Goal: Participate in discussion: Engage in conversation with other users on a specific topic

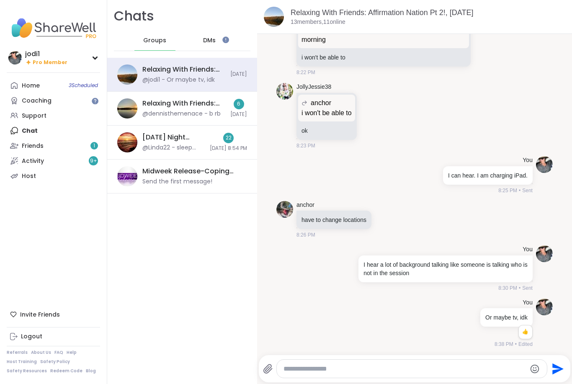
scroll to position [1347, 0]
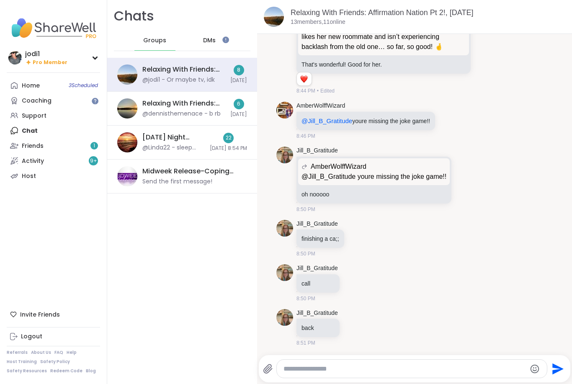
click at [32, 85] on div "Home 3 Scheduled" at bounding box center [31, 86] width 18 height 8
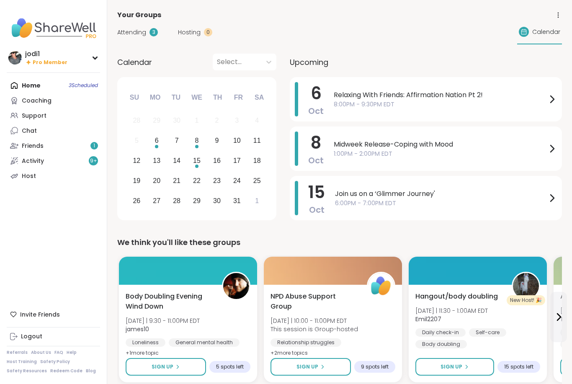
click at [135, 31] on span "Attending" at bounding box center [131, 32] width 29 height 9
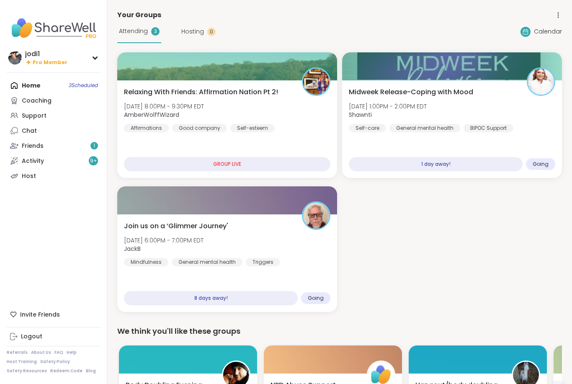
click at [272, 111] on div "Relaxing With Friends: Affirmation Nation Pt 2! [DATE] 8:00PM - 9:30PM EDT Ambe…" at bounding box center [227, 109] width 207 height 45
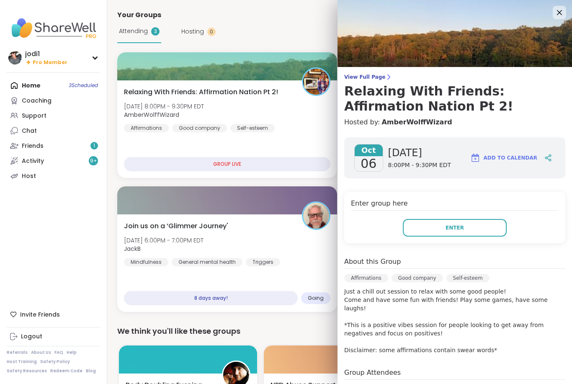
click at [453, 227] on span "Enter" at bounding box center [455, 228] width 18 height 8
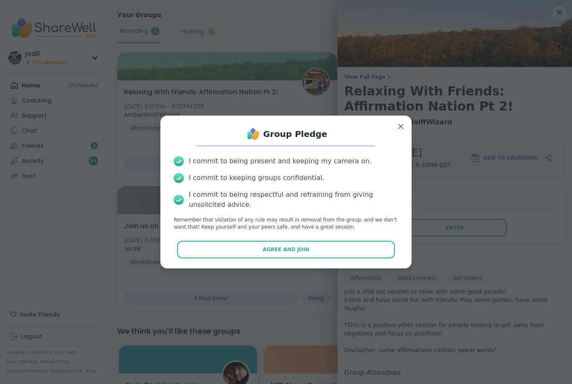
click at [317, 243] on button "Agree and Join" at bounding box center [286, 250] width 218 height 18
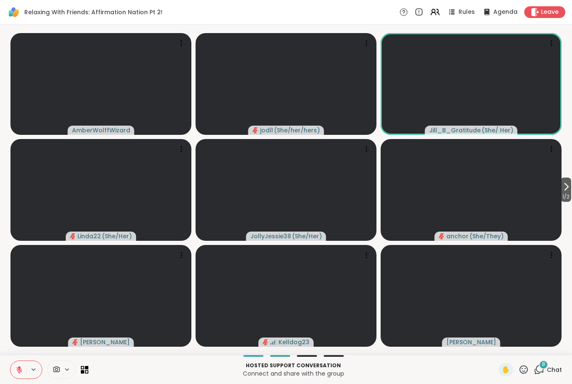
click at [550, 368] on span "Chat" at bounding box center [554, 370] width 15 height 8
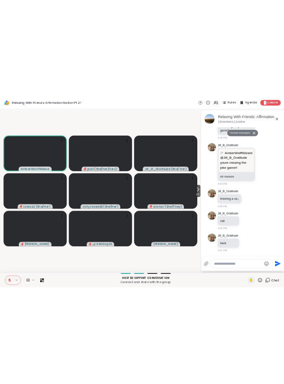
scroll to position [1686, 0]
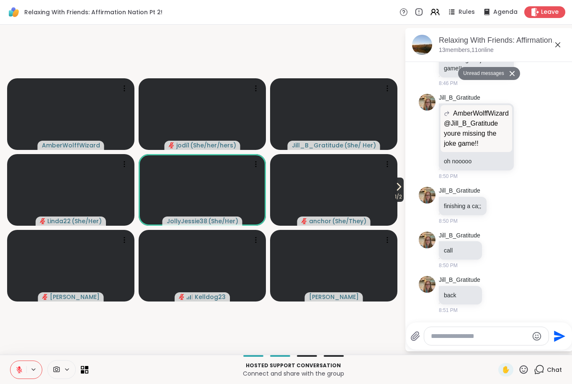
click at [403, 192] on span "1 / 2" at bounding box center [399, 197] width 10 height 10
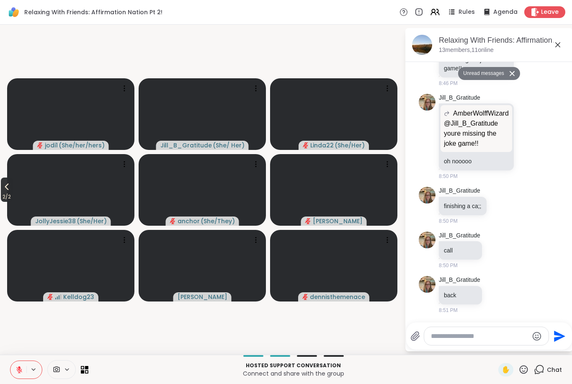
click at [3, 192] on span "2 / 2" at bounding box center [7, 197] width 12 height 10
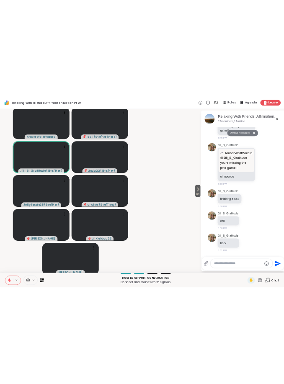
scroll to position [1550, 0]
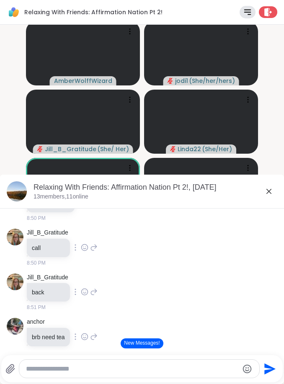
click at [268, 190] on icon at bounding box center [269, 191] width 5 height 5
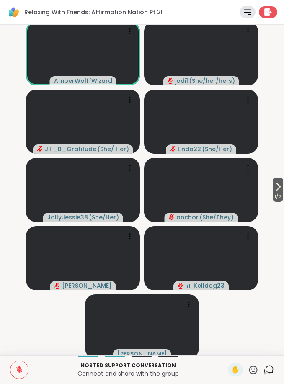
click at [19, 371] on icon at bounding box center [20, 370] width 8 height 8
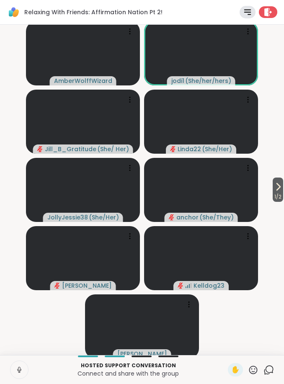
click at [22, 369] on icon at bounding box center [20, 370] width 8 height 8
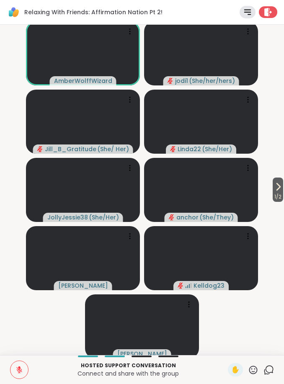
click at [19, 368] on icon at bounding box center [19, 368] width 3 height 3
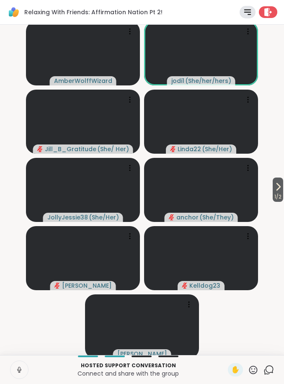
click at [18, 372] on icon at bounding box center [20, 370] width 8 height 8
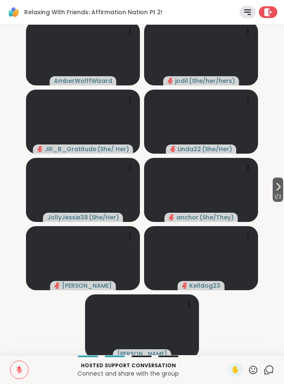
click at [20, 371] on icon at bounding box center [20, 370] width 8 height 8
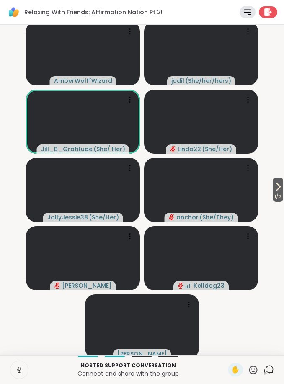
click at [18, 371] on icon at bounding box center [20, 370] width 8 height 8
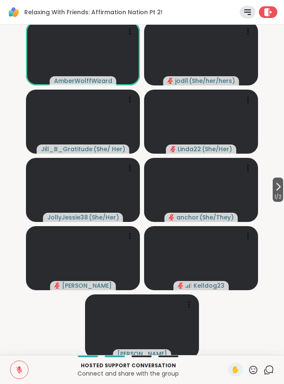
click at [272, 373] on icon at bounding box center [269, 370] width 10 height 10
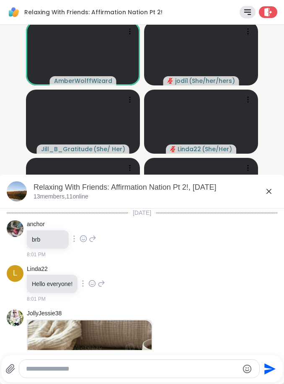
scroll to position [1566, 0]
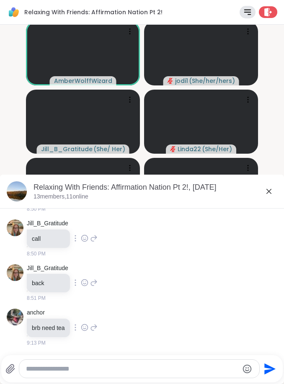
click at [146, 365] on textarea "Type your message" at bounding box center [132, 369] width 212 height 8
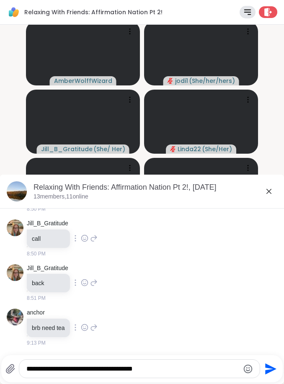
type textarea "**********"
click at [274, 370] on icon "Send" at bounding box center [270, 368] width 11 height 11
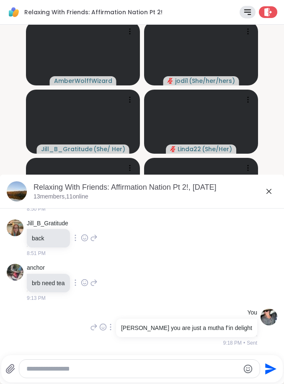
click at [271, 195] on icon at bounding box center [269, 191] width 10 height 10
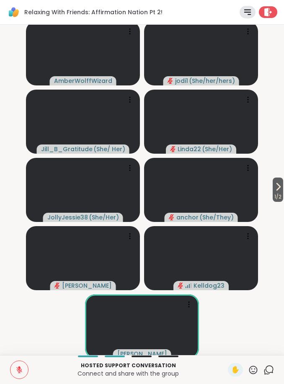
click at [13, 373] on button at bounding box center [19, 370] width 18 height 18
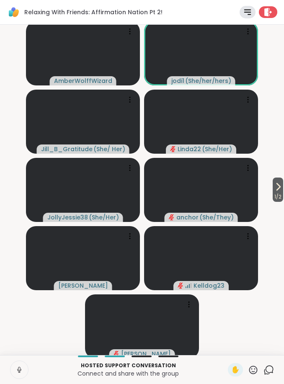
click at [16, 369] on icon at bounding box center [20, 370] width 8 height 8
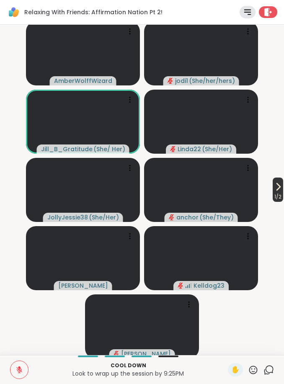
click at [277, 189] on icon at bounding box center [278, 187] width 10 height 10
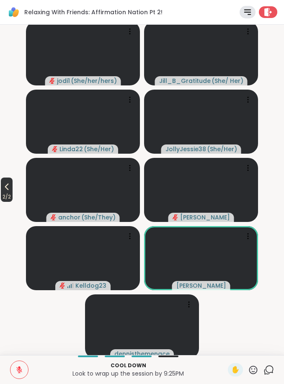
click at [3, 192] on icon at bounding box center [7, 187] width 10 height 10
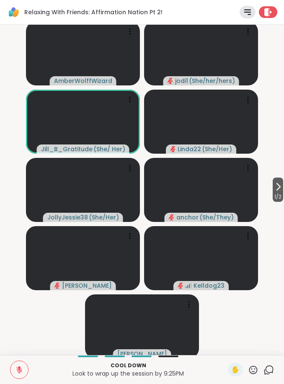
click at [21, 369] on icon at bounding box center [20, 370] width 8 height 8
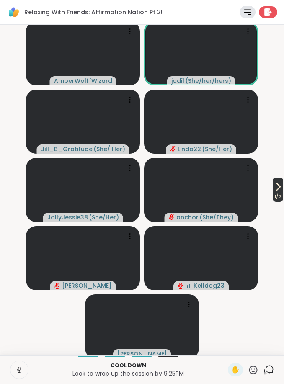
click at [274, 187] on icon at bounding box center [278, 187] width 10 height 10
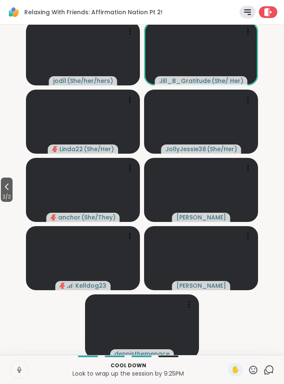
click at [20, 374] on button at bounding box center [19, 370] width 18 height 18
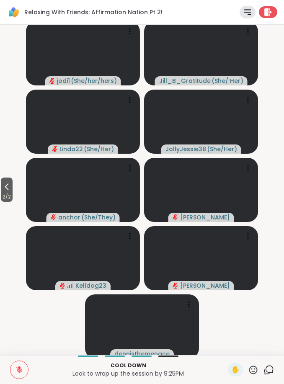
click at [23, 367] on button at bounding box center [19, 370] width 18 height 18
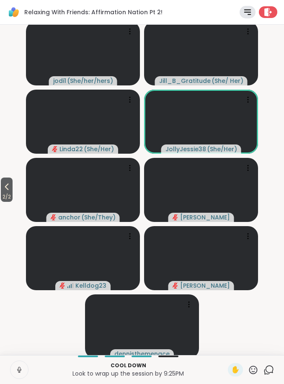
click at [19, 373] on icon at bounding box center [20, 370] width 8 height 8
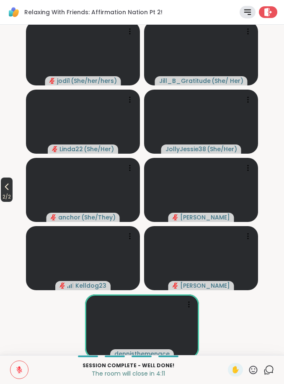
click at [9, 185] on icon at bounding box center [7, 187] width 4 height 7
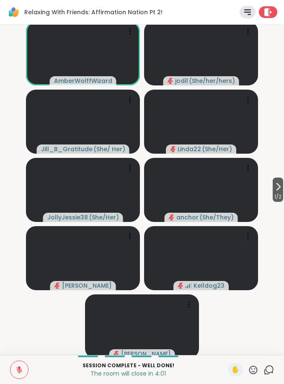
click at [23, 371] on icon at bounding box center [20, 370] width 8 height 8
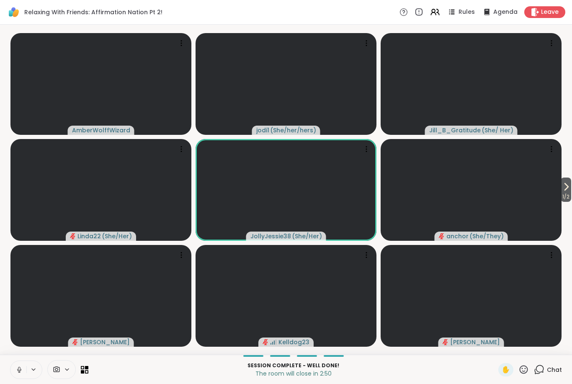
scroll to position [0, 0]
